Goal: Task Accomplishment & Management: Manage account settings

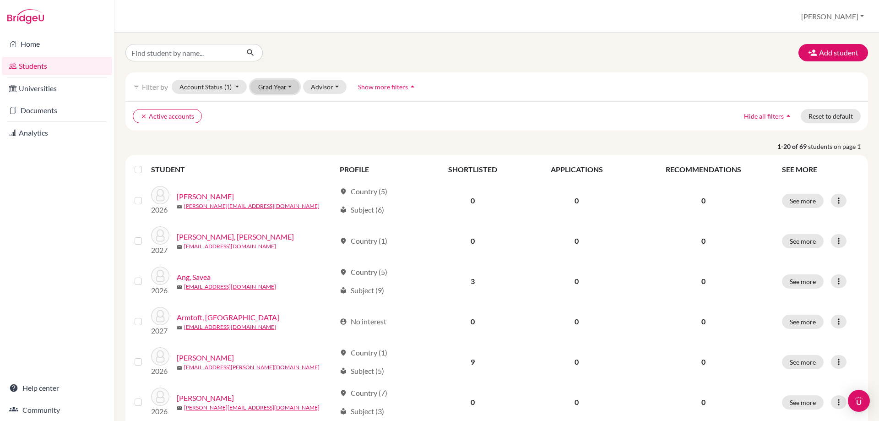
click at [290, 85] on button "Grad Year" at bounding box center [275, 87] width 49 height 14
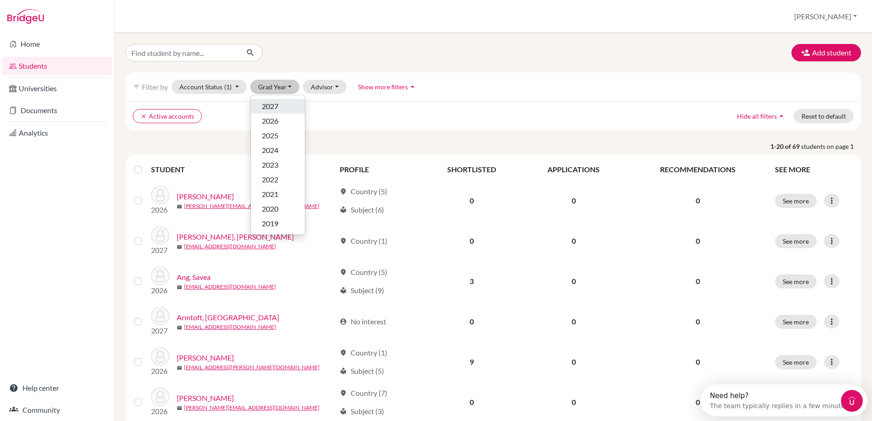
click at [276, 107] on span "2027" at bounding box center [270, 106] width 16 height 11
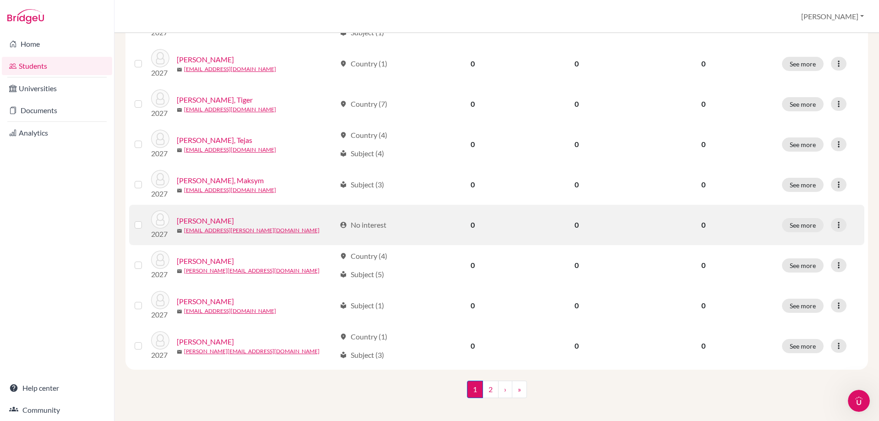
scroll to position [627, 0]
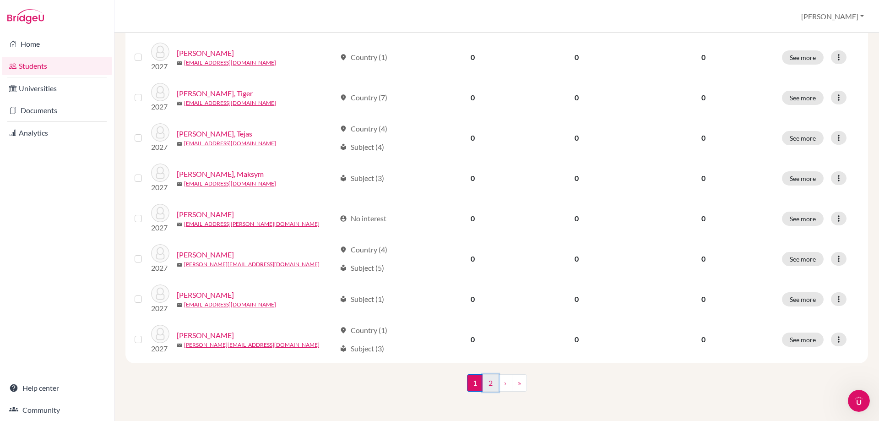
click at [485, 383] on link "2" at bounding box center [491, 382] width 16 height 17
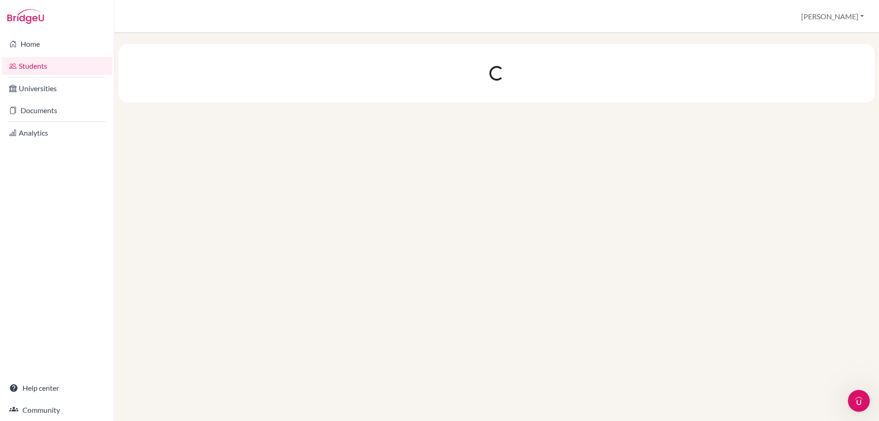
scroll to position [0, 0]
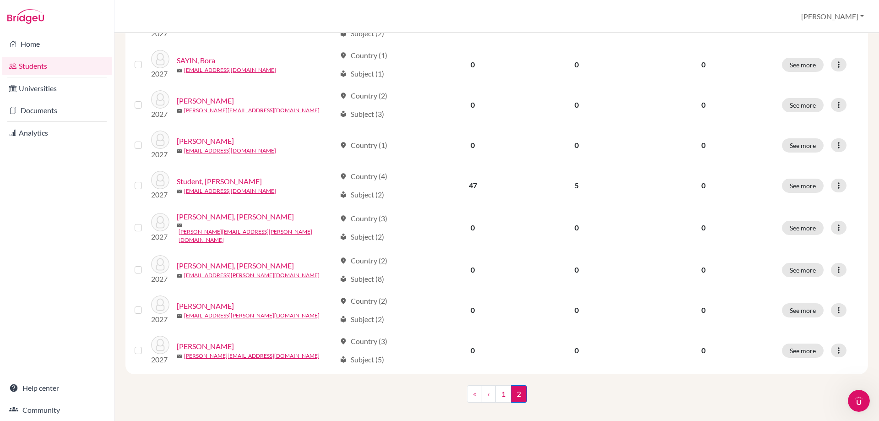
scroll to position [385, 0]
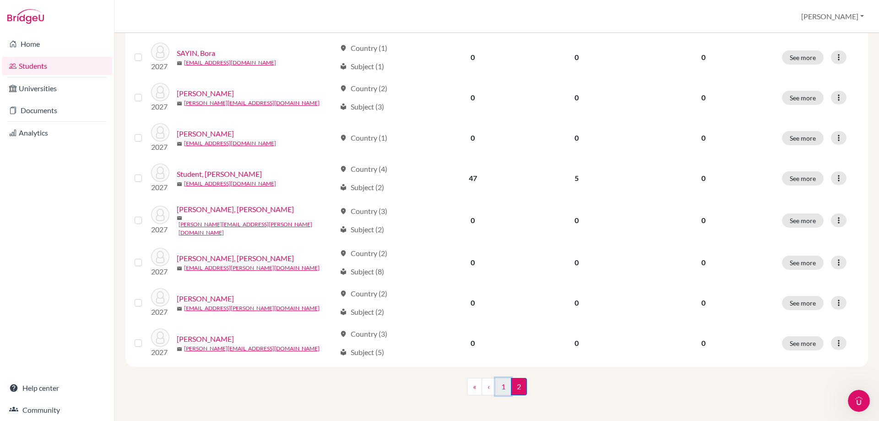
click at [503, 387] on link "1" at bounding box center [504, 386] width 16 height 17
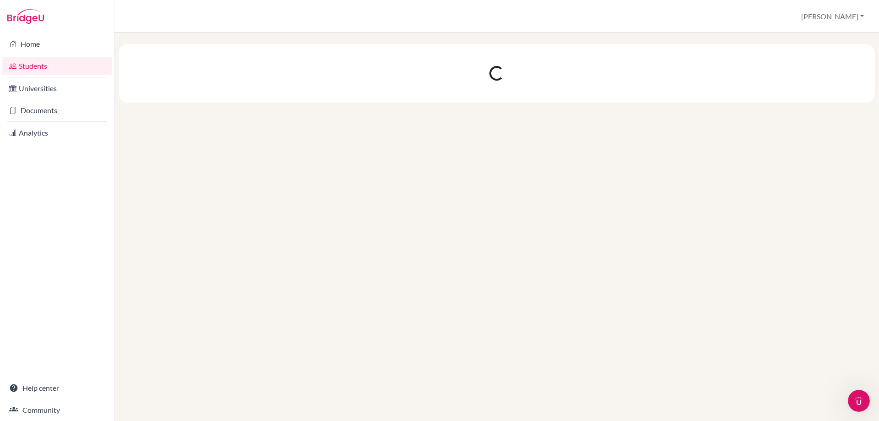
scroll to position [0, 0]
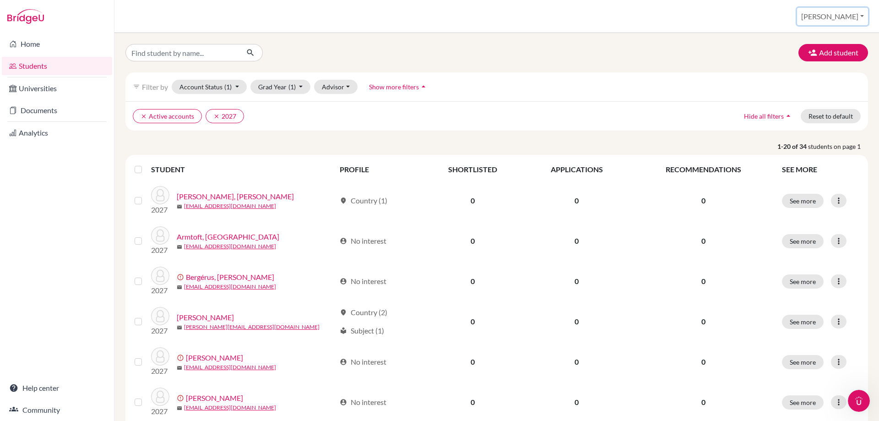
click at [849, 16] on button "[PERSON_NAME]" at bounding box center [832, 16] width 71 height 17
click at [820, 50] on link "School Settings" at bounding box center [791, 52] width 72 height 15
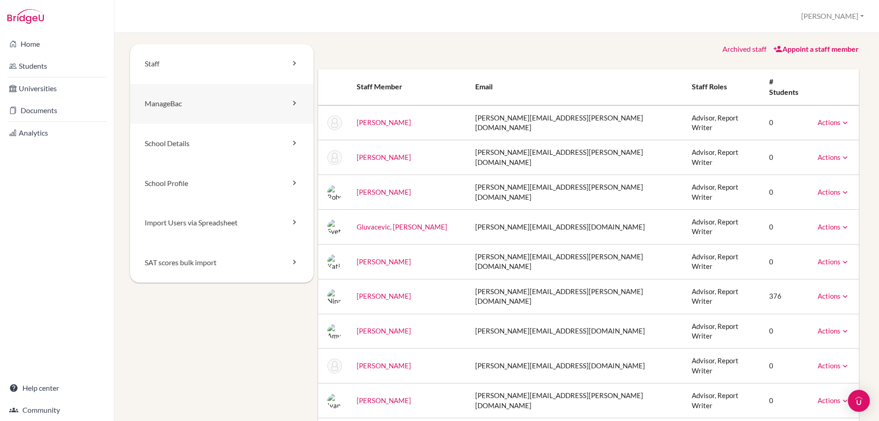
click at [180, 105] on link "ManageBac" at bounding box center [222, 104] width 184 height 40
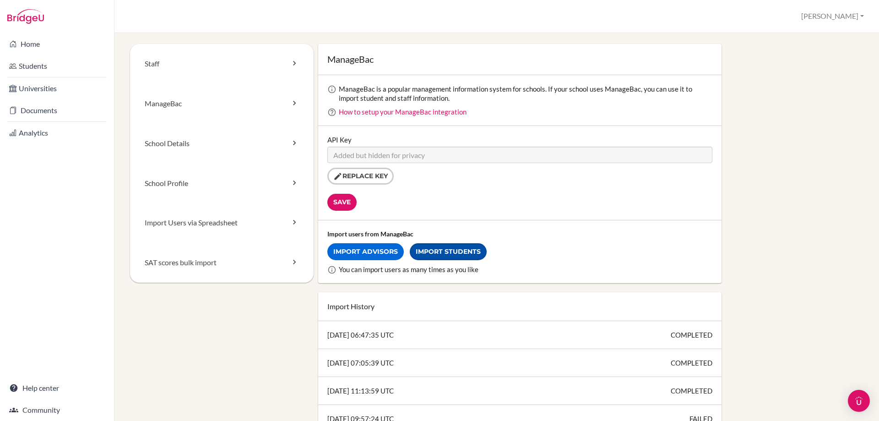
click at [441, 254] on link "Import Students" at bounding box center [448, 251] width 77 height 17
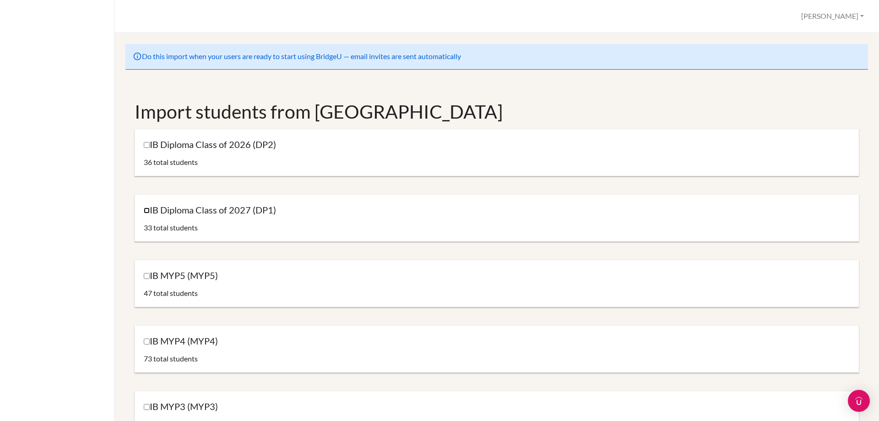
click at [147, 211] on input "IB Diploma Class of 2027 (DP1)" at bounding box center [147, 210] width 6 height 6
checkbox input "true"
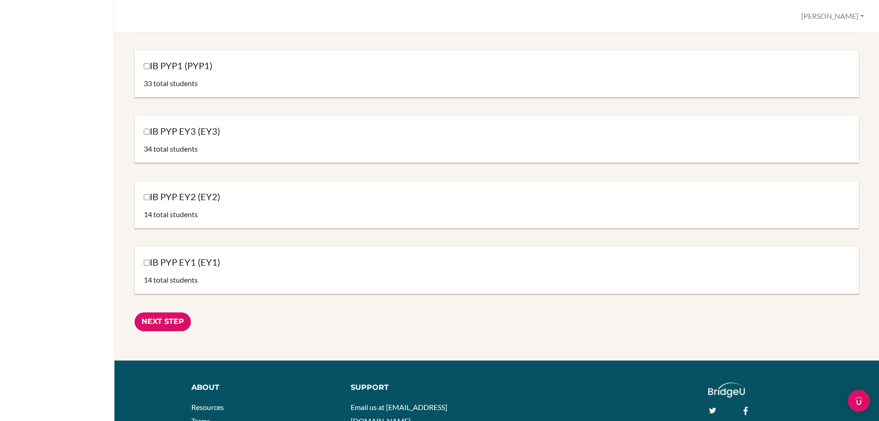
scroll to position [953, 0]
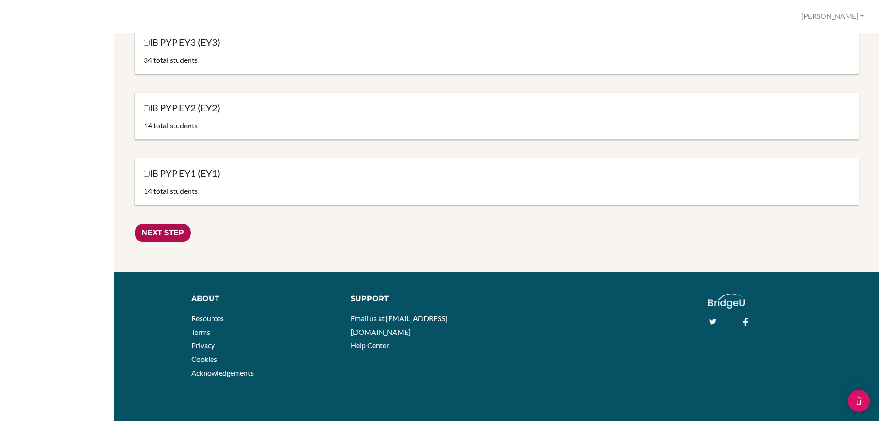
click at [150, 229] on input "Next Step" at bounding box center [163, 232] width 56 height 19
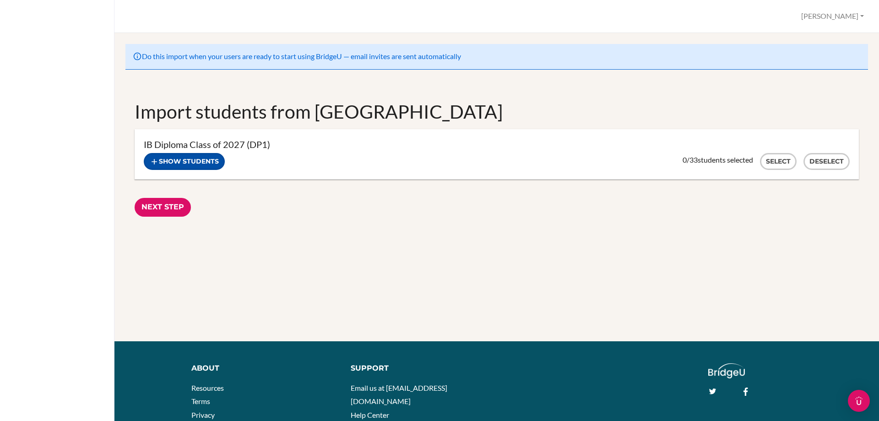
click at [195, 162] on button "Show students" at bounding box center [184, 161] width 81 height 17
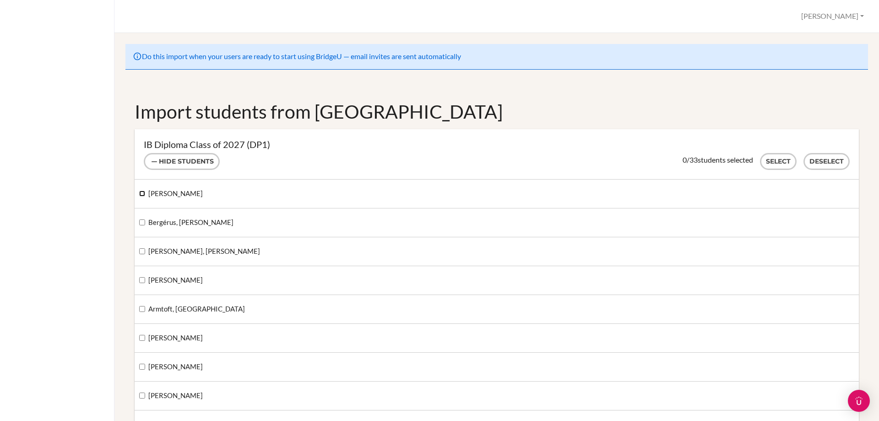
click at [144, 192] on input "Axelsson-Hill, Leo" at bounding box center [142, 194] width 6 height 6
click at [143, 195] on input "Axelsson-Hill, Leo" at bounding box center [142, 194] width 6 height 6
checkbox input "false"
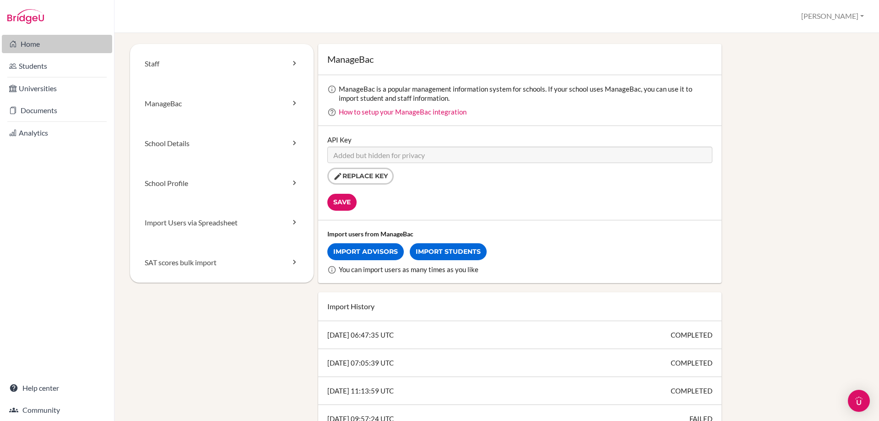
click at [24, 41] on link "Home" at bounding box center [57, 44] width 110 height 18
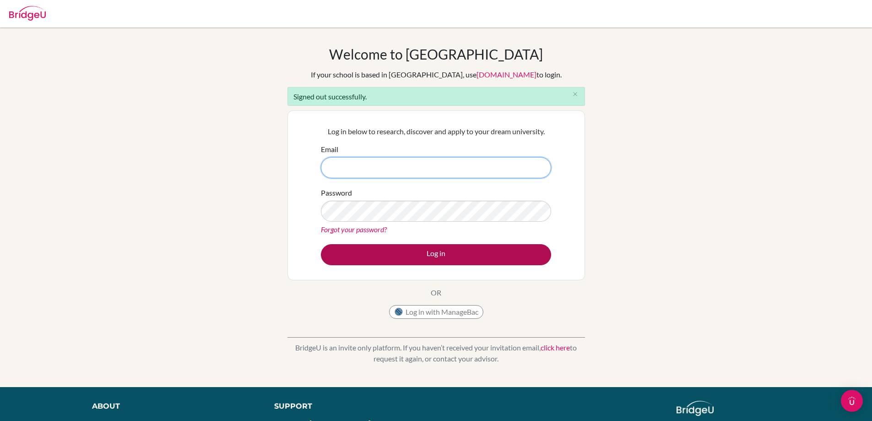
type input "nina.hedin@helsingborg.se"
click at [481, 257] on button "Log in" at bounding box center [436, 254] width 230 height 21
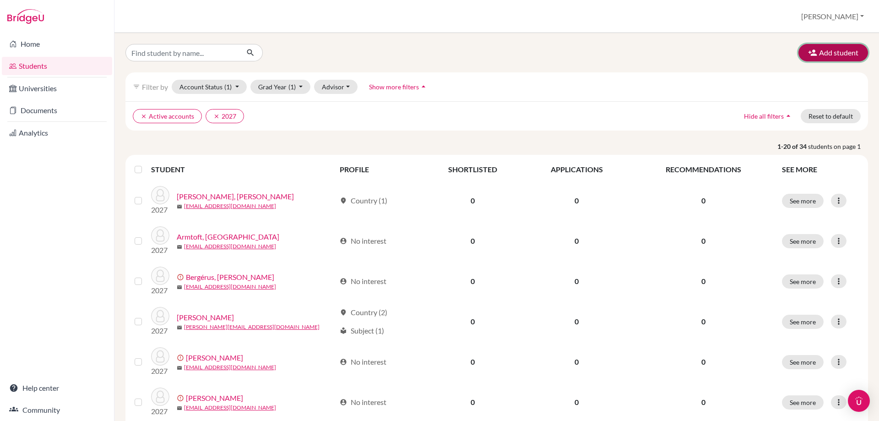
click at [839, 52] on button "Add student" at bounding box center [834, 52] width 70 height 17
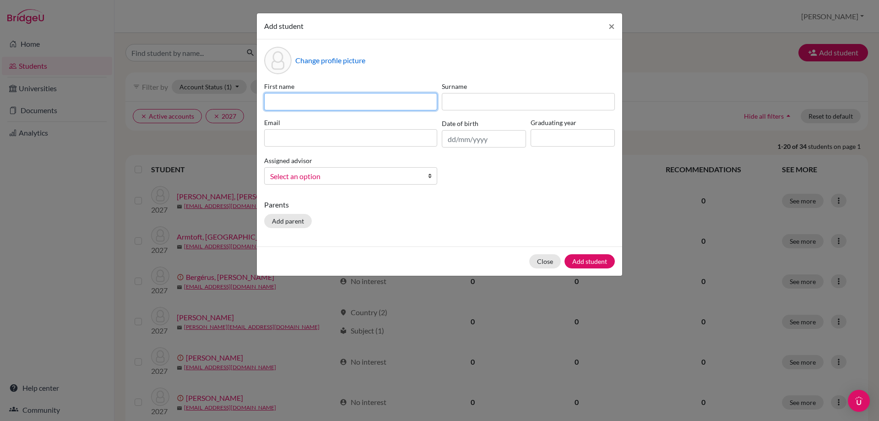
click at [360, 99] on input at bounding box center [350, 101] width 173 height 17
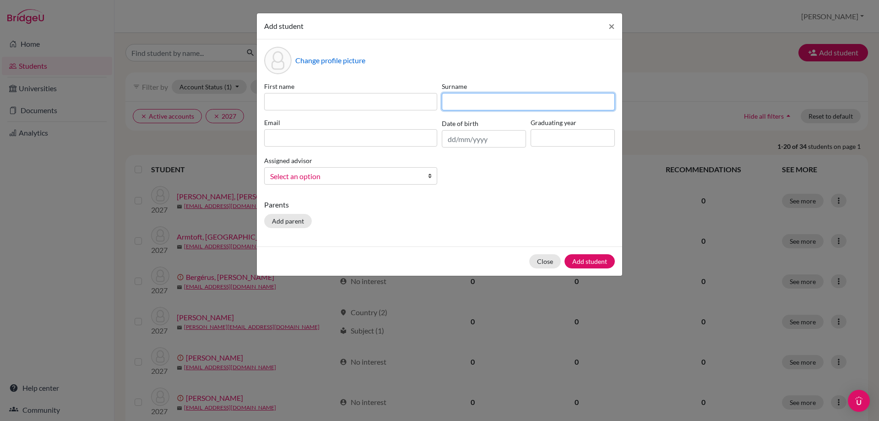
click at [495, 97] on input at bounding box center [528, 101] width 173 height 17
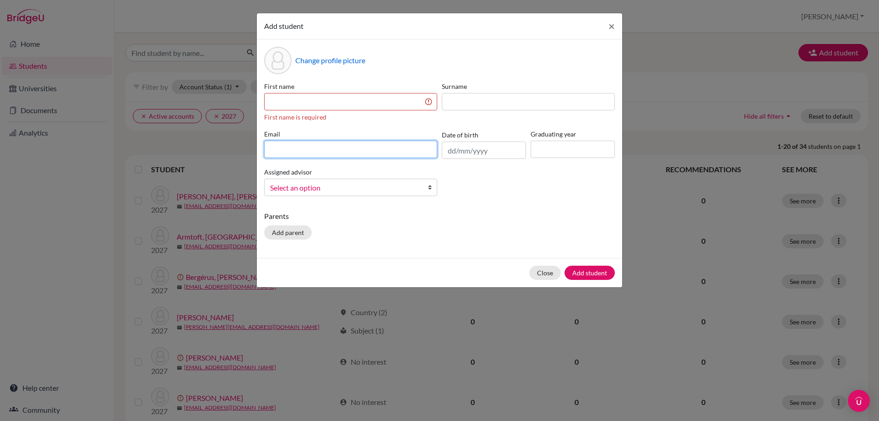
click at [329, 154] on input at bounding box center [350, 149] width 173 height 17
click at [443, 185] on div "First name First name is required Surname Surname is required Email Date of bir…" at bounding box center [439, 143] width 355 height 122
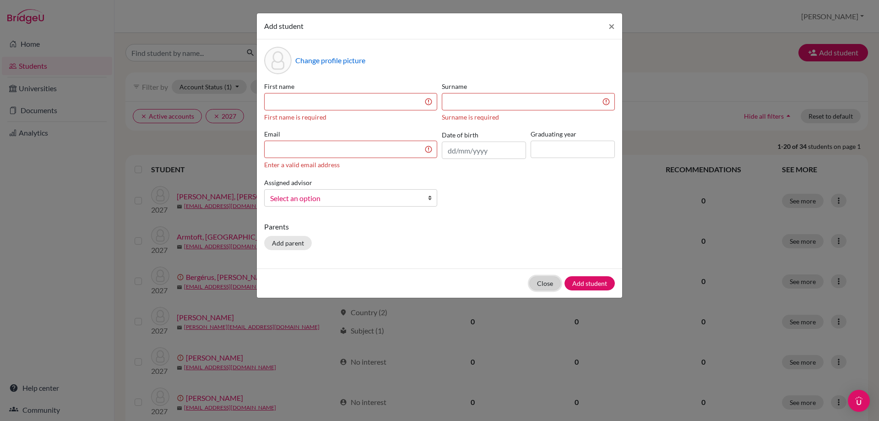
click at [549, 284] on button "Close" at bounding box center [545, 283] width 32 height 14
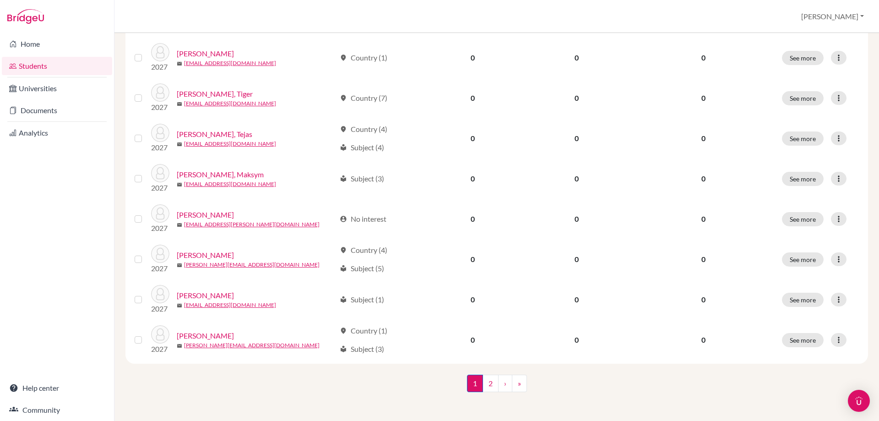
scroll to position [627, 0]
